Goal: Task Accomplishment & Management: Use online tool/utility

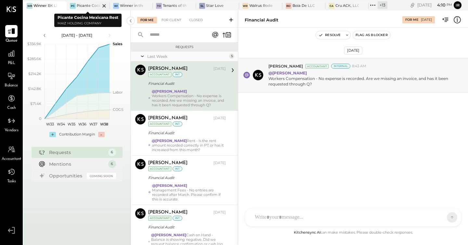
click at [86, 9] on div "PC Picante Cocina Mexicana Rest" at bounding box center [88, 5] width 43 height 9
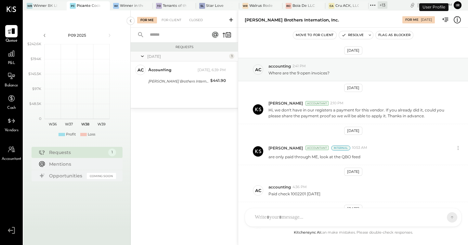
scroll to position [70, 0]
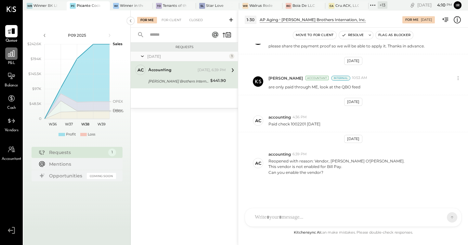
click at [11, 57] on icon at bounding box center [11, 53] width 7 height 7
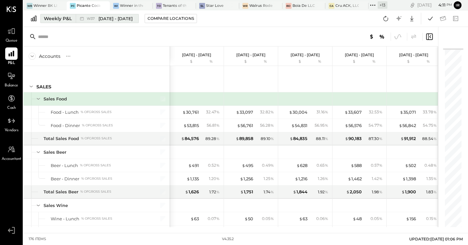
click at [64, 20] on div "Weekly P&L" at bounding box center [58, 18] width 28 height 7
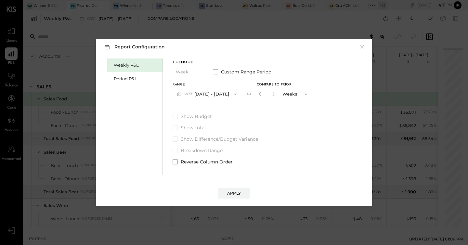
click at [221, 95] on button "W37 [DATE] - [DATE]" at bounding box center [207, 94] width 69 height 12
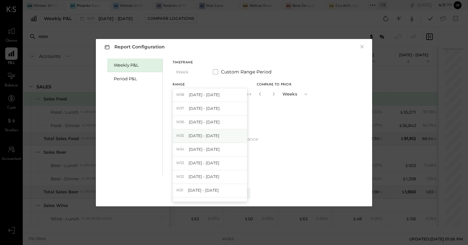
click at [211, 138] on span "[DATE] - [DATE]" at bounding box center [204, 136] width 31 height 6
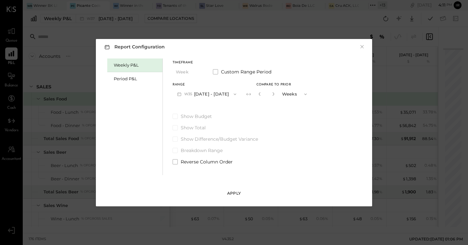
click at [236, 192] on div "Apply" at bounding box center [234, 194] width 14 height 6
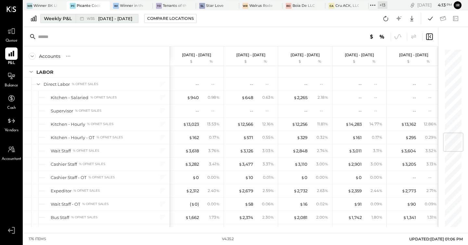
scroll to position [710, 0]
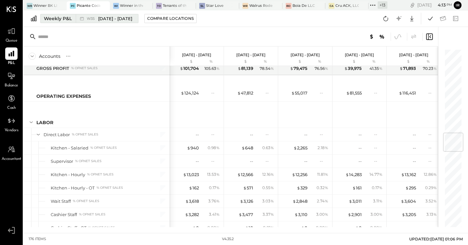
click at [83, 21] on icon at bounding box center [82, 18] width 7 height 7
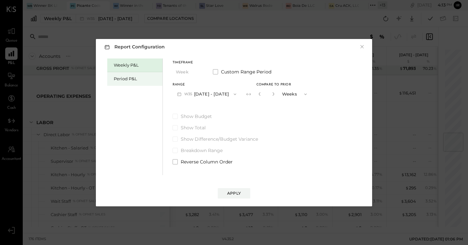
click at [136, 80] on div "Period P&L" at bounding box center [137, 79] width 46 height 6
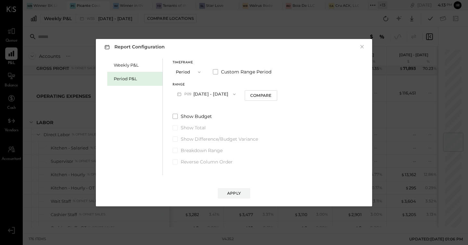
click at [211, 96] on button "P09 [DATE] - [DATE]" at bounding box center [207, 94] width 68 height 12
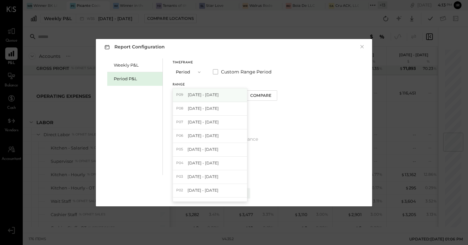
click at [207, 94] on span "[DATE] - [DATE]" at bounding box center [203, 95] width 31 height 6
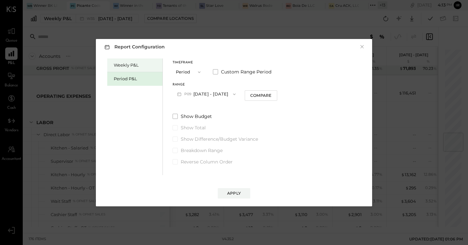
click at [126, 60] on div "Weekly P&L" at bounding box center [134, 66] width 55 height 14
click at [206, 95] on button "W38 [DATE] - [DATE]" at bounding box center [207, 94] width 69 height 12
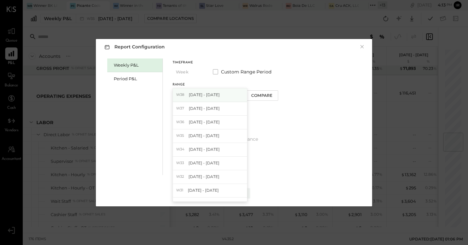
click at [214, 94] on span "[DATE] - [DATE]" at bounding box center [204, 95] width 31 height 6
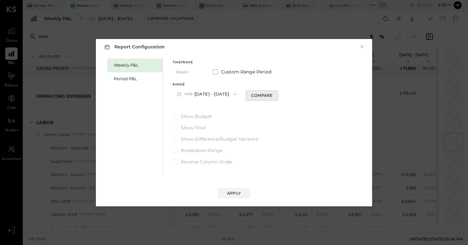
click at [262, 96] on div "Compare" at bounding box center [261, 96] width 21 height 6
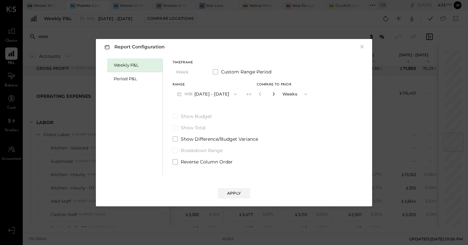
click at [275, 94] on icon "button" at bounding box center [274, 94] width 4 height 4
type input "*"
click at [249, 193] on button "Apply" at bounding box center [234, 193] width 33 height 10
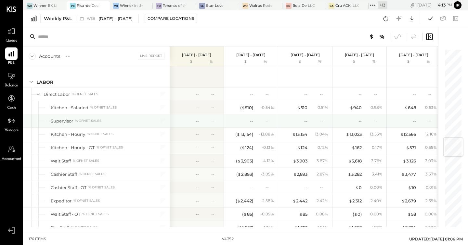
scroll to position [746, 0]
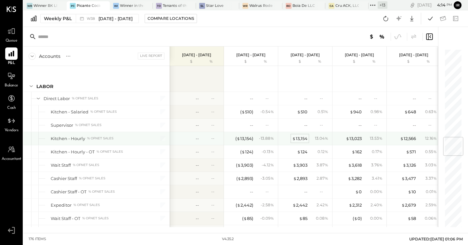
click at [305, 138] on div "$ 13,154" at bounding box center [299, 139] width 15 height 6
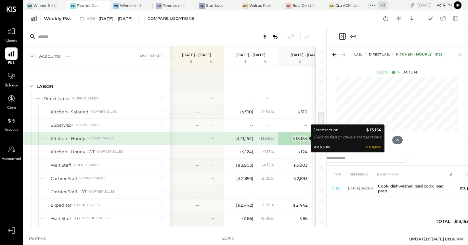
click at [300, 138] on div "$ 13,154" at bounding box center [299, 139] width 15 height 6
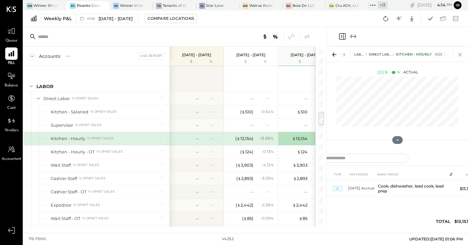
click at [460, 56] on icon at bounding box center [460, 54] width 9 height 9
